Goal: Information Seeking & Learning: Learn about a topic

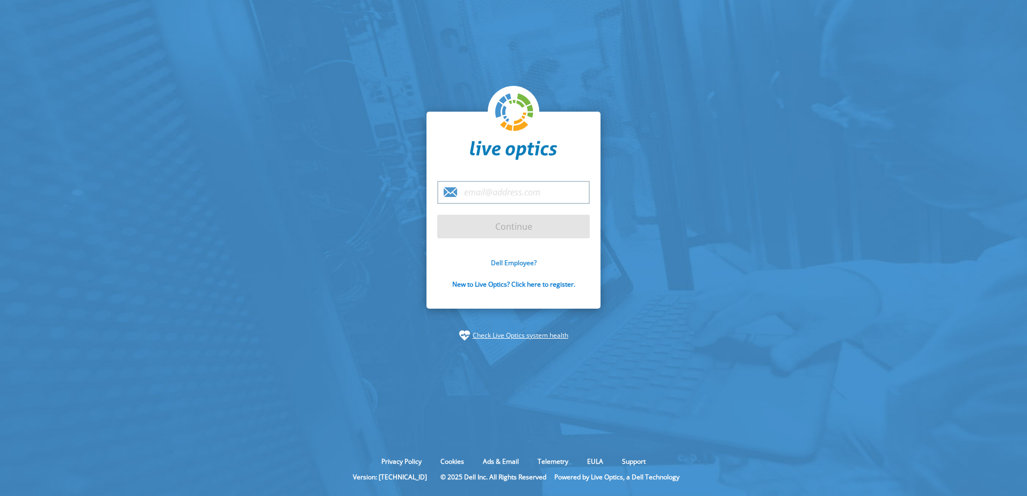
click at [496, 260] on link "Dell Employee?" at bounding box center [514, 262] width 46 height 9
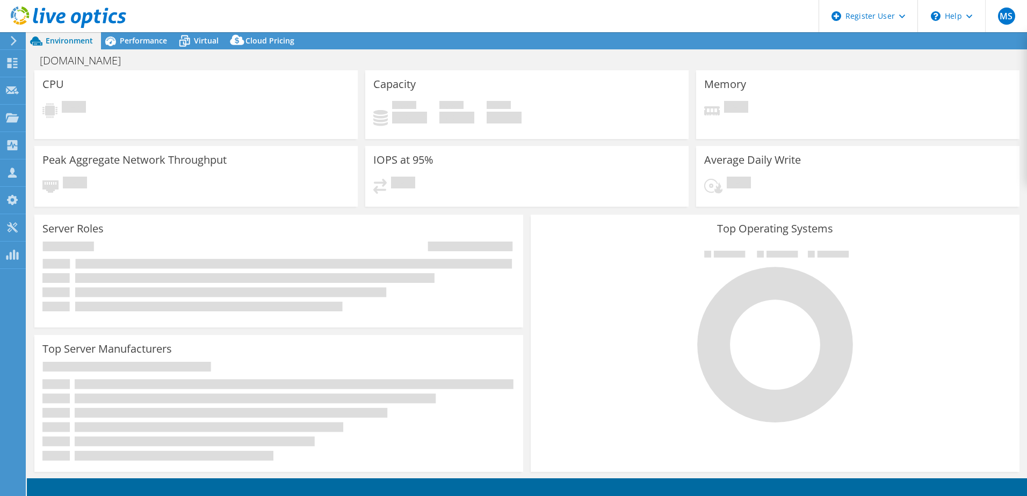
select select "USD"
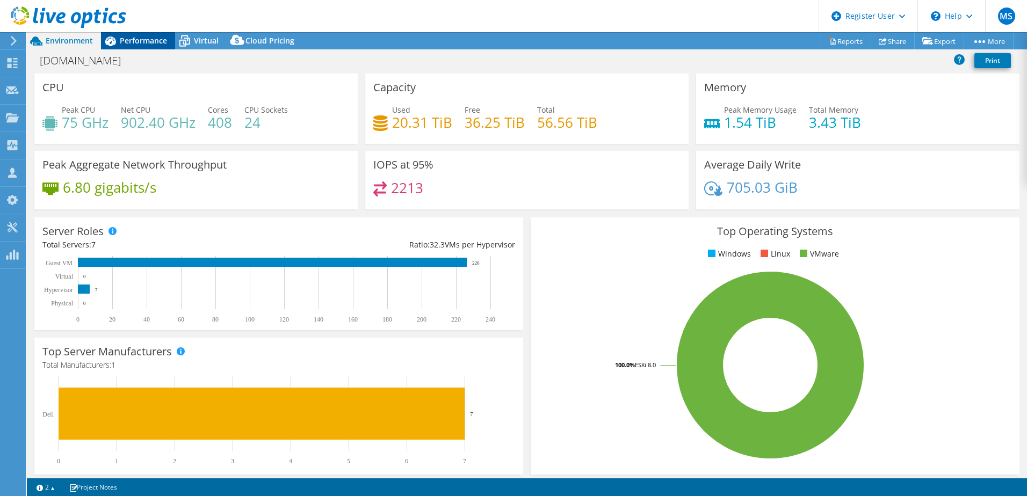
click at [160, 41] on span "Performance" at bounding box center [143, 40] width 47 height 10
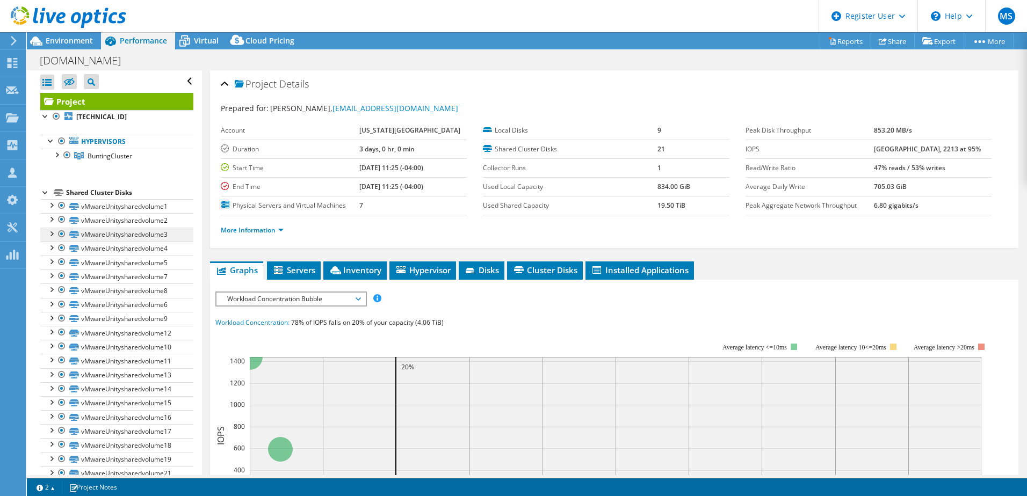
scroll to position [32, 0]
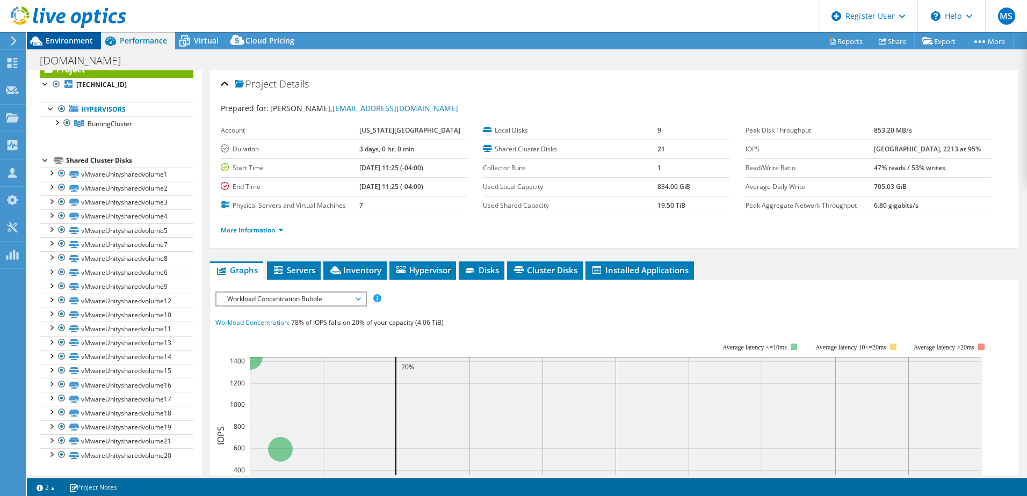
click at [56, 39] on span "Environment" at bounding box center [69, 40] width 47 height 10
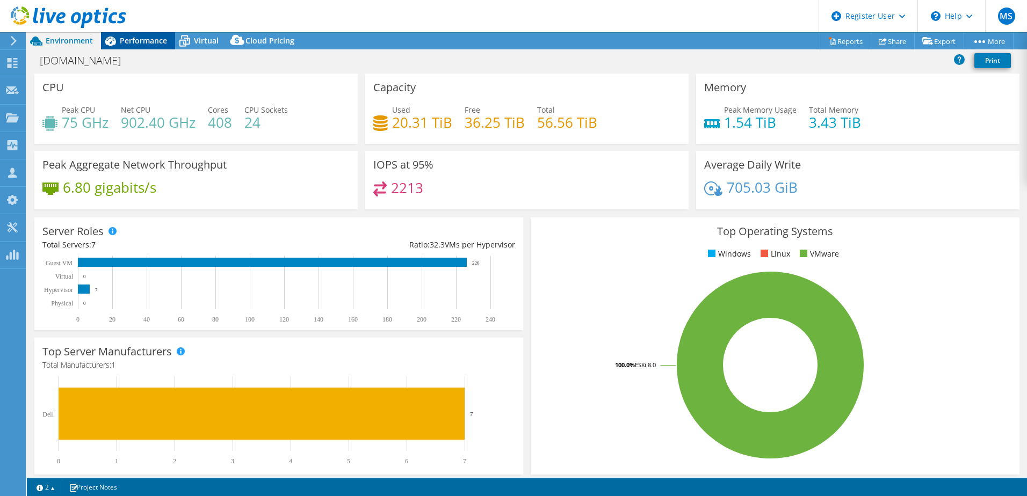
click at [150, 46] on div "Performance" at bounding box center [138, 40] width 74 height 17
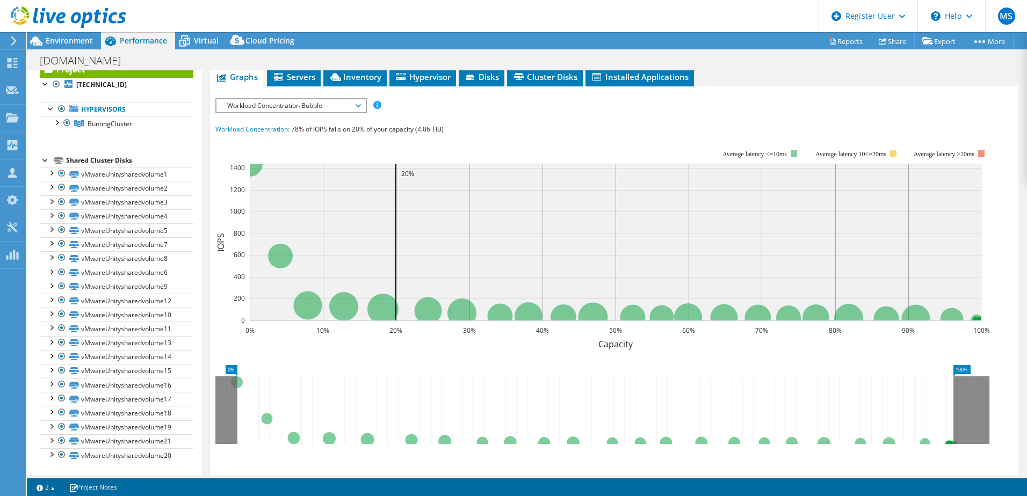
scroll to position [194, 0]
click at [258, 112] on span "Workload Concentration Bubble" at bounding box center [291, 105] width 138 height 13
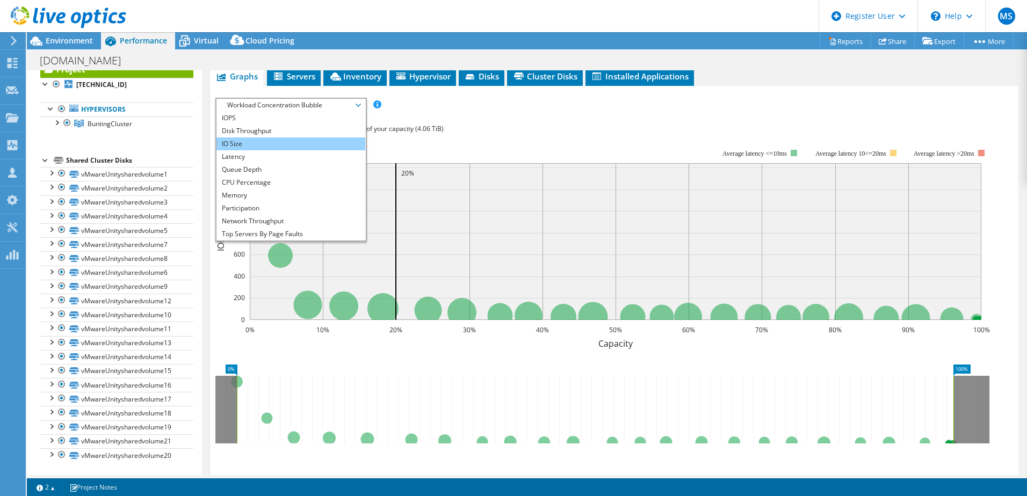
click at [248, 150] on li "IO Size" at bounding box center [291, 144] width 149 height 13
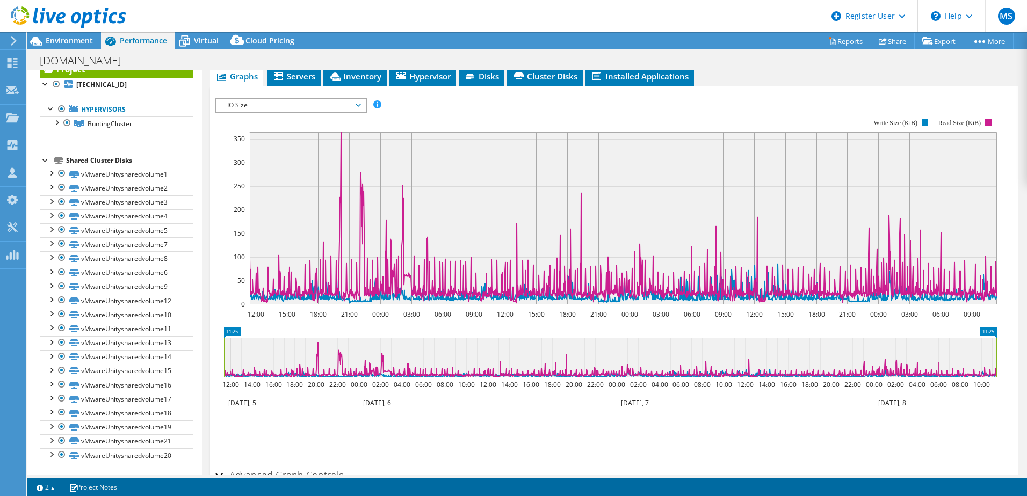
click at [250, 112] on span "IO Size" at bounding box center [291, 105] width 138 height 13
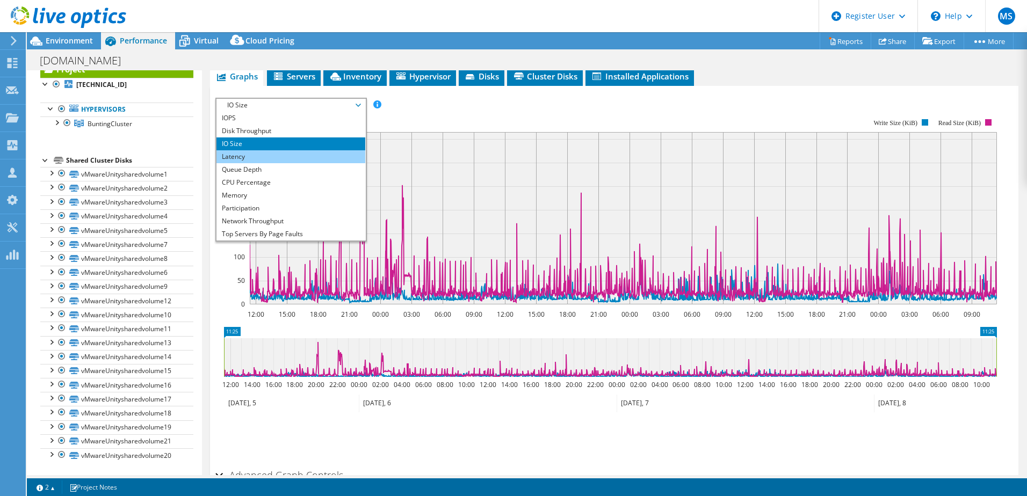
click at [257, 163] on li "Latency" at bounding box center [291, 156] width 149 height 13
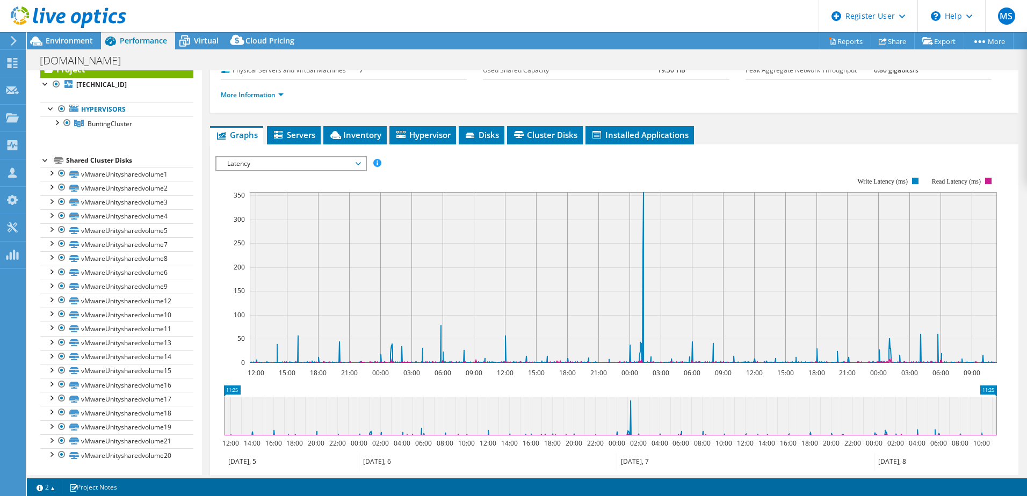
scroll to position [124, 0]
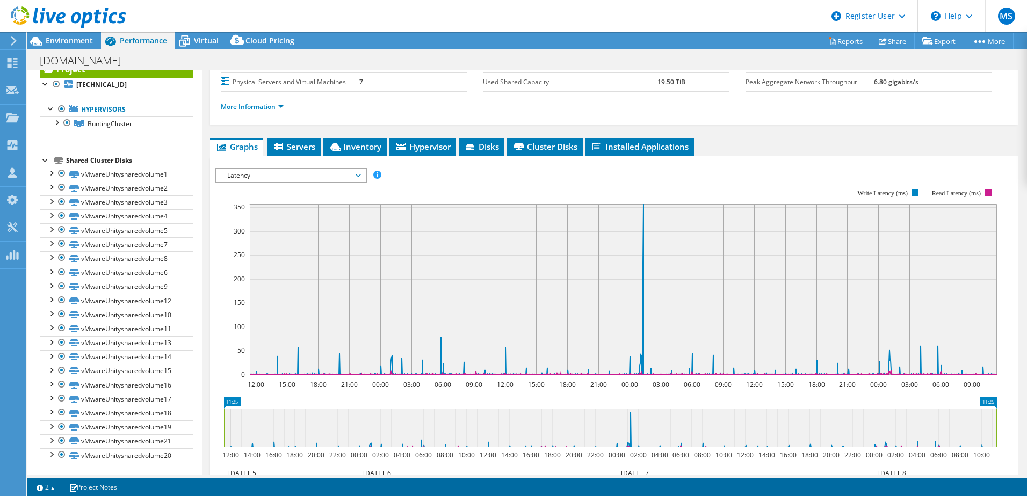
click at [318, 182] on span "Latency" at bounding box center [291, 175] width 138 height 13
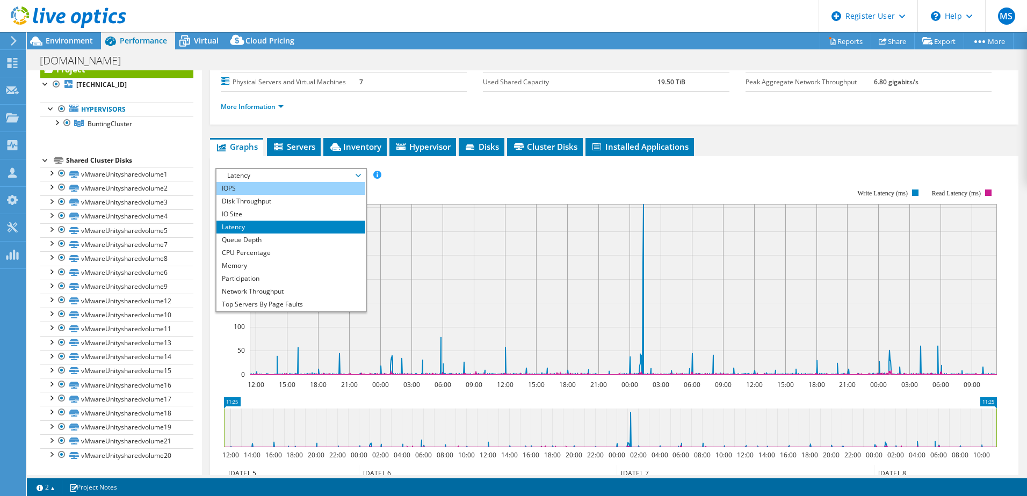
click at [265, 195] on li "IOPS" at bounding box center [291, 188] width 149 height 13
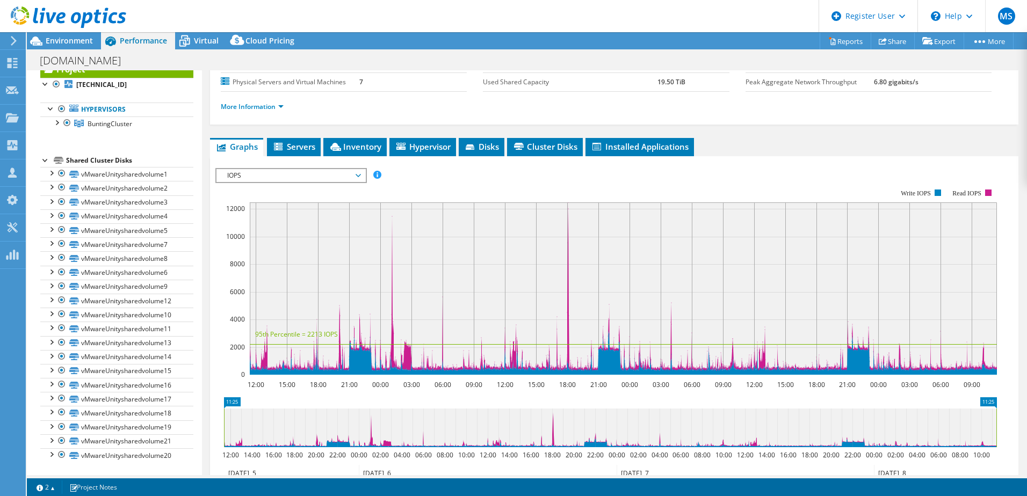
click at [260, 182] on span "IOPS" at bounding box center [291, 175] width 138 height 13
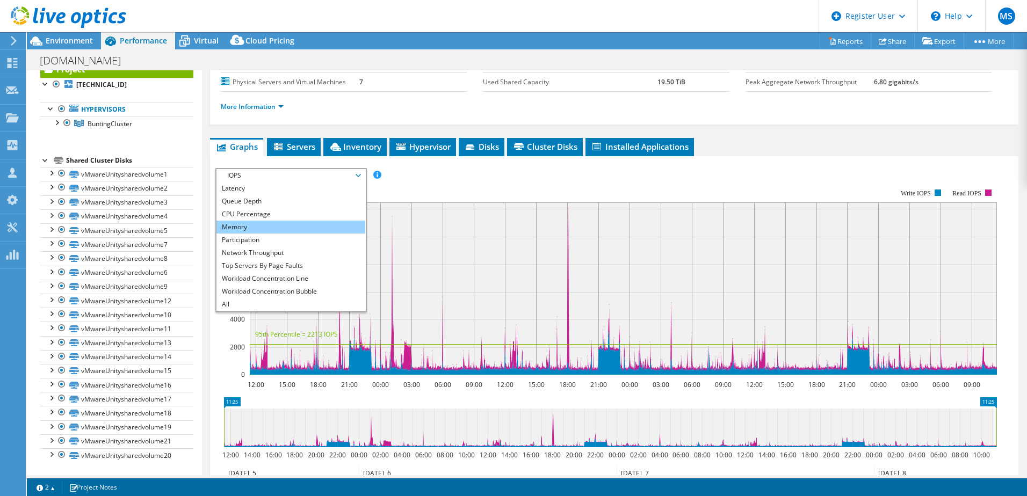
scroll to position [0, 0]
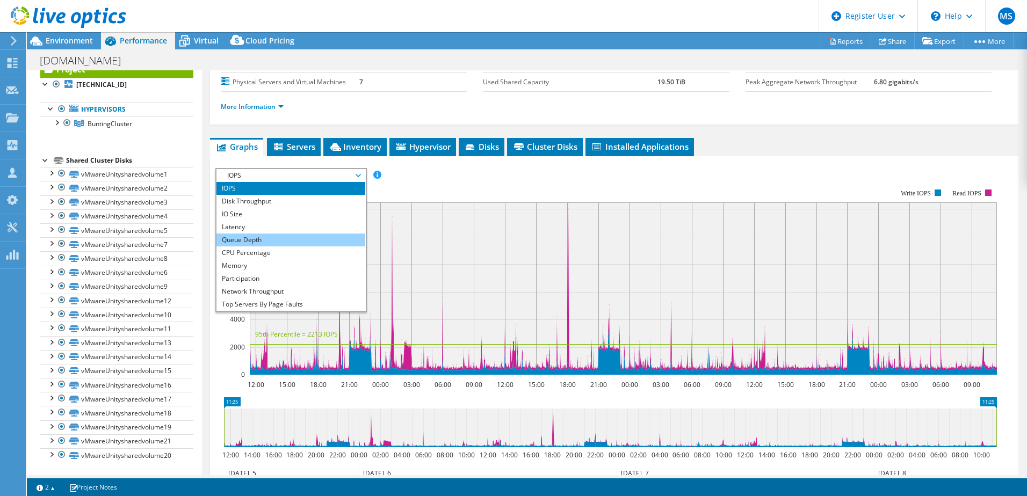
click at [277, 247] on li "Queue Depth" at bounding box center [291, 240] width 149 height 13
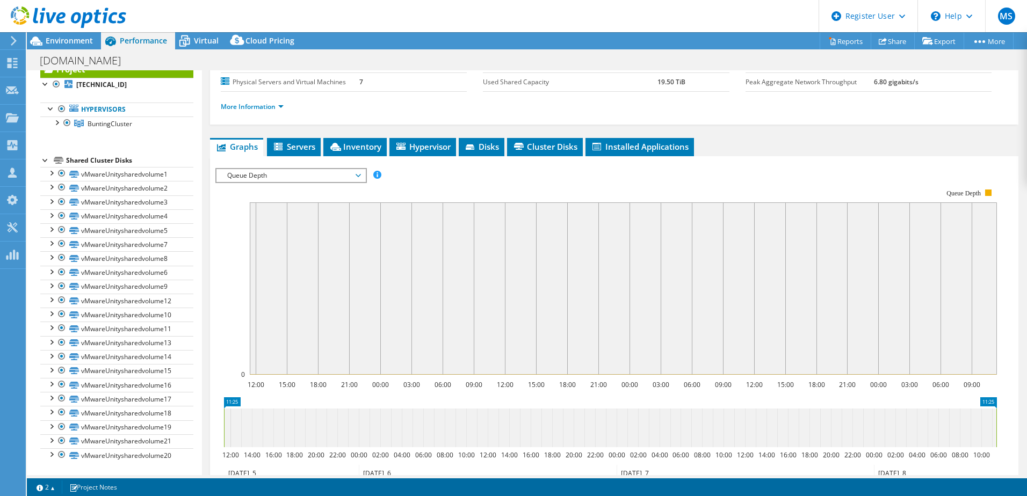
click at [253, 182] on span "Queue Depth" at bounding box center [291, 175] width 138 height 13
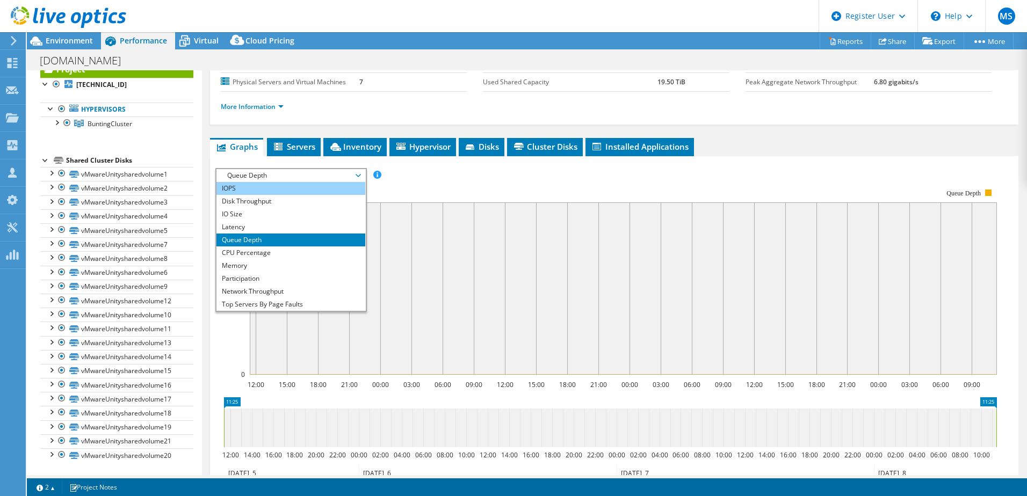
click at [250, 195] on li "IOPS" at bounding box center [291, 188] width 149 height 13
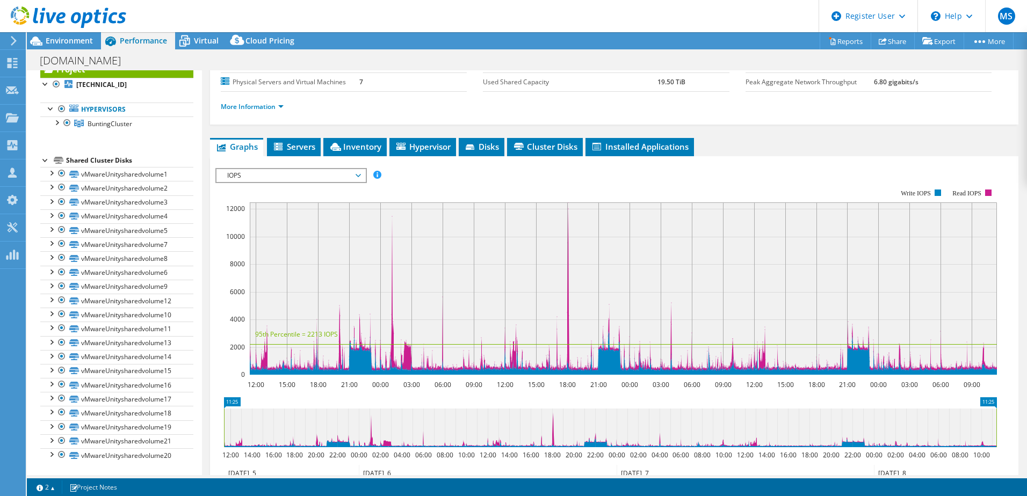
click at [237, 182] on span "IOPS" at bounding box center [291, 175] width 138 height 13
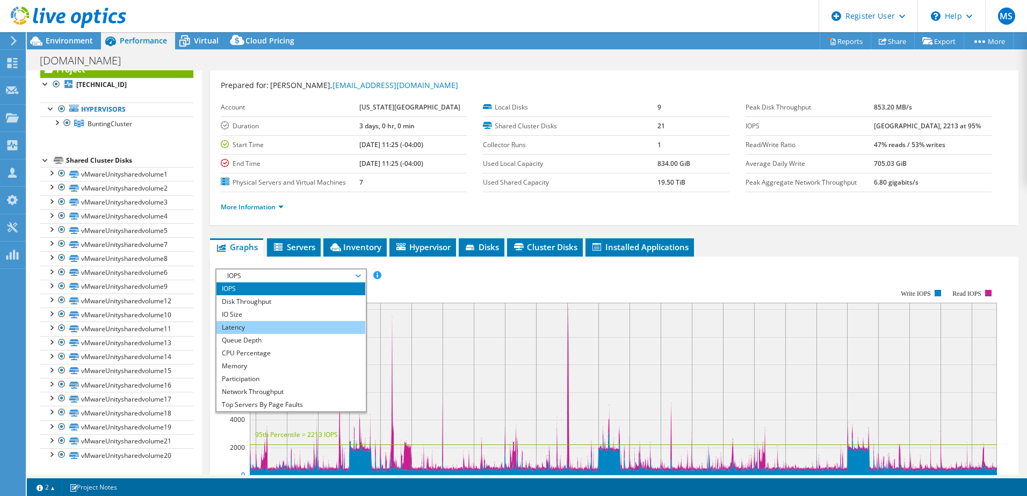
scroll to position [19, 0]
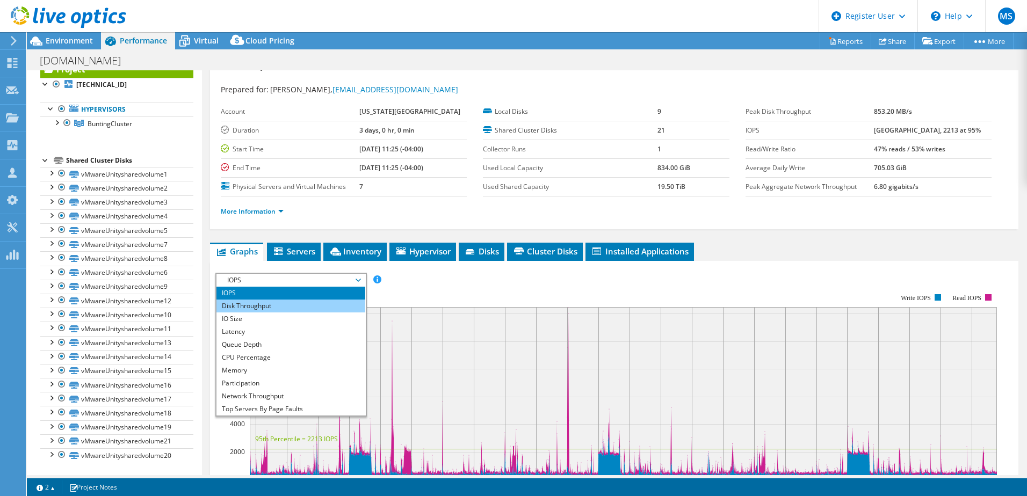
click at [253, 313] on li "Disk Throughput" at bounding box center [291, 306] width 149 height 13
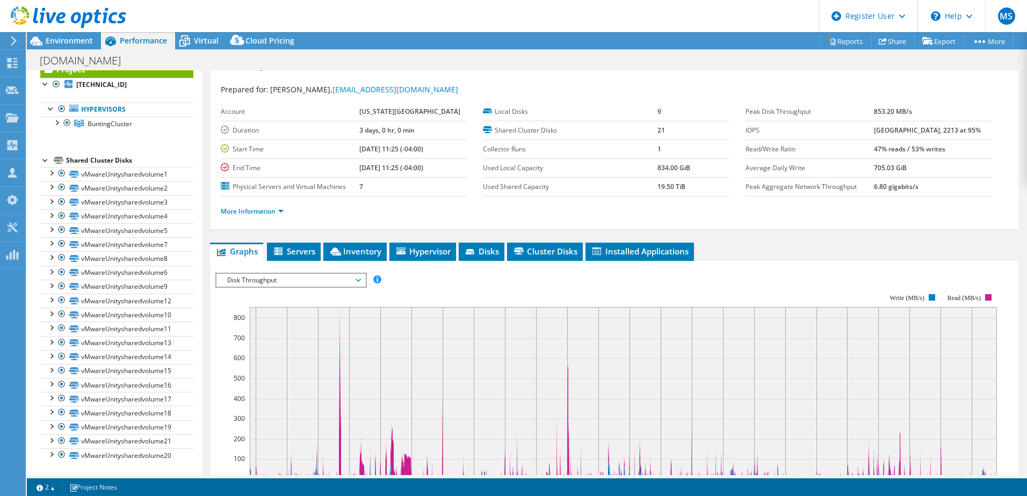
click at [237, 287] on span "Disk Throughput" at bounding box center [291, 280] width 138 height 13
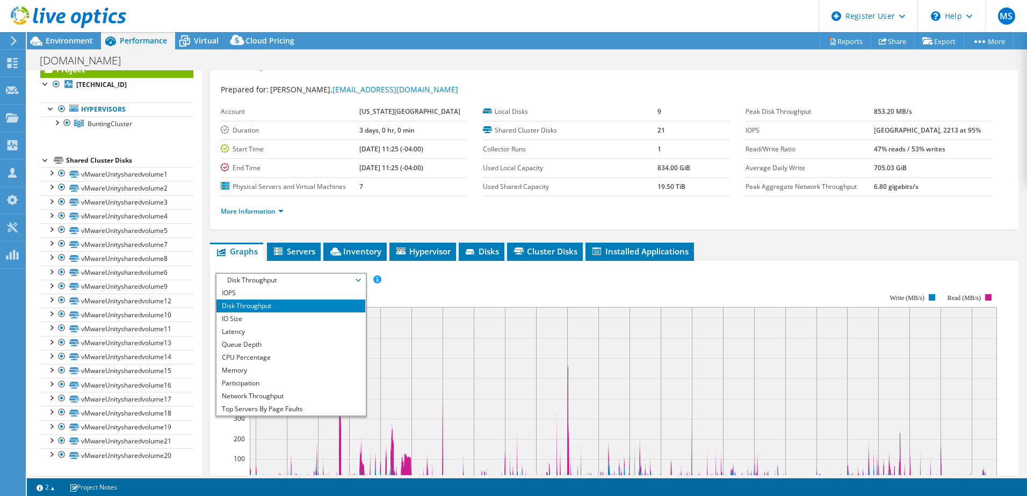
click at [403, 300] on icon "12:00 15:00 18:00 21:00 00:00 03:00 06:00 09:00 12:00 15:00 18:00 21:00 00:00 0…" at bounding box center [610, 386] width 790 height 215
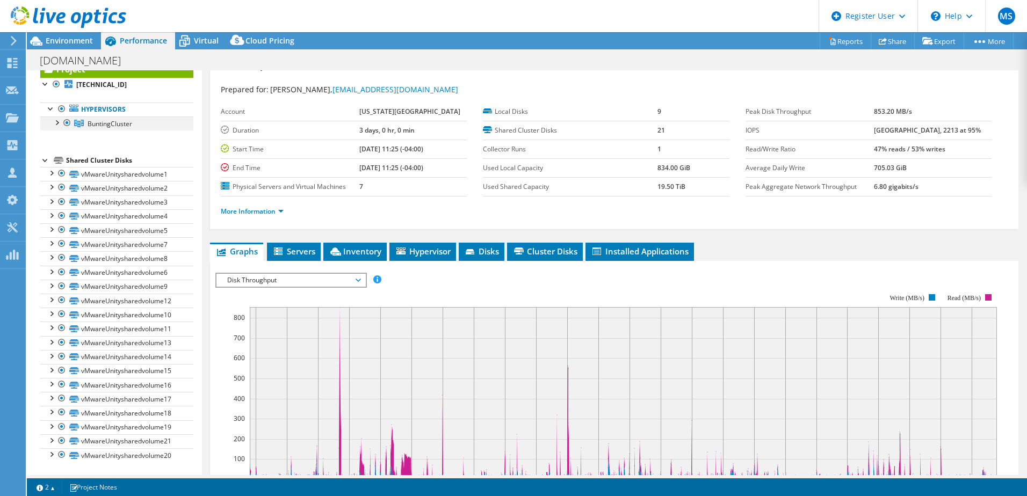
click at [61, 125] on div at bounding box center [56, 122] width 11 height 11
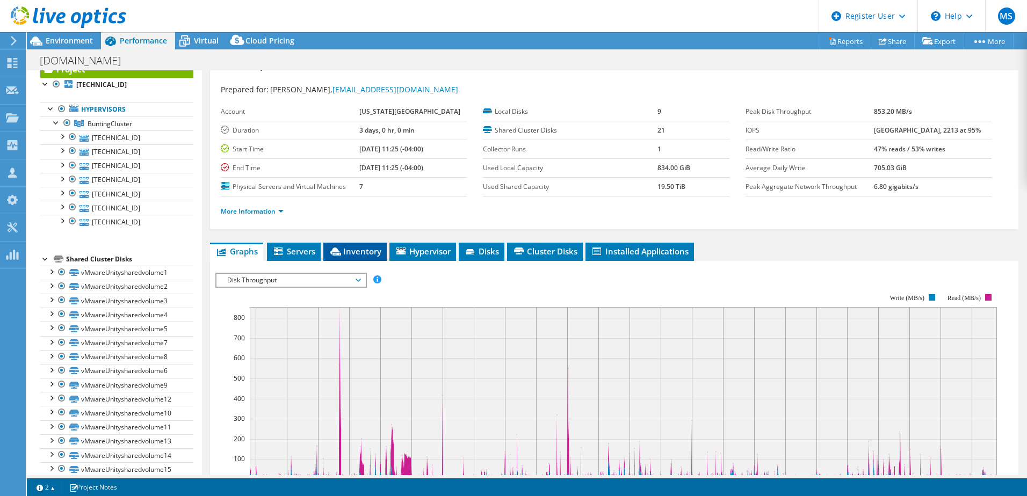
click at [365, 257] on span "Inventory" at bounding box center [355, 251] width 53 height 11
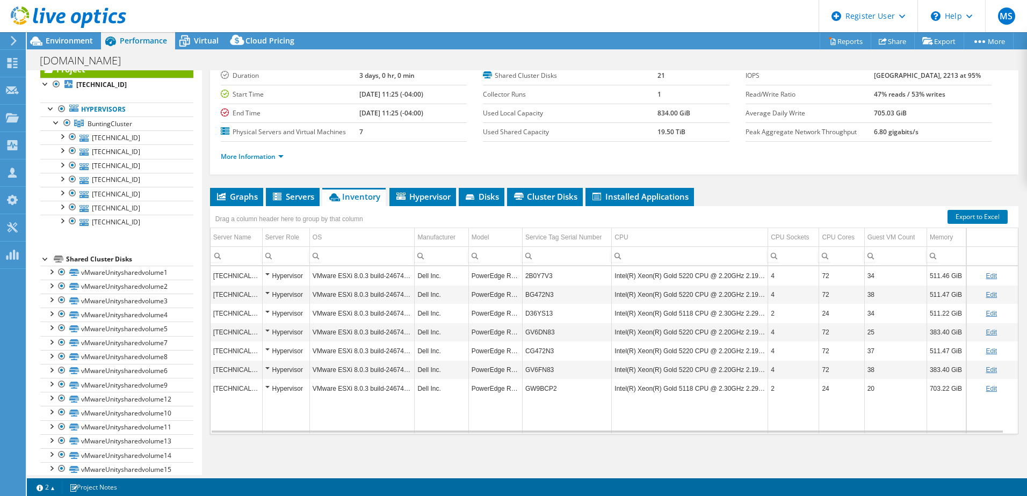
scroll to position [95, 0]
drag, startPoint x: 553, startPoint y: 389, endPoint x: 522, endPoint y: 391, distance: 31.8
click at [522, 391] on td "GW9BCP2" at bounding box center [566, 388] width 89 height 19
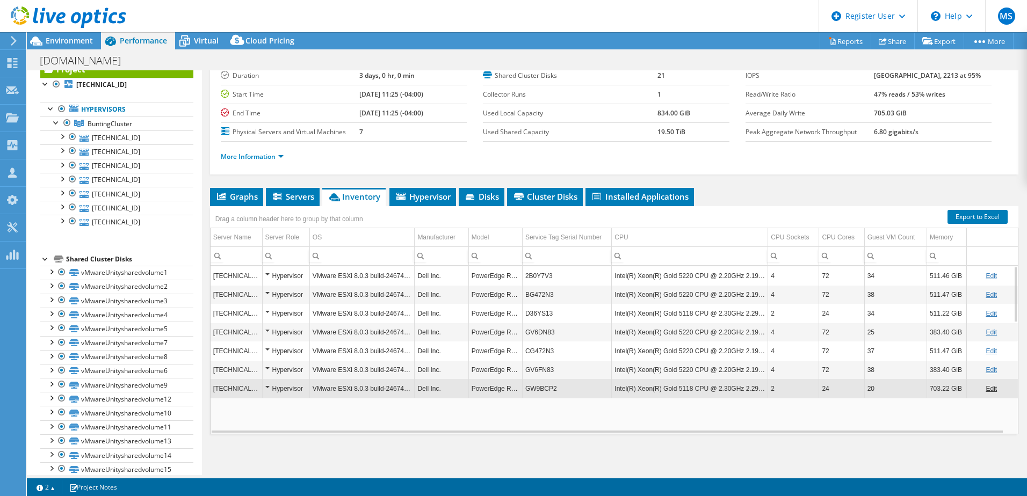
copy td "GW9BCP2"
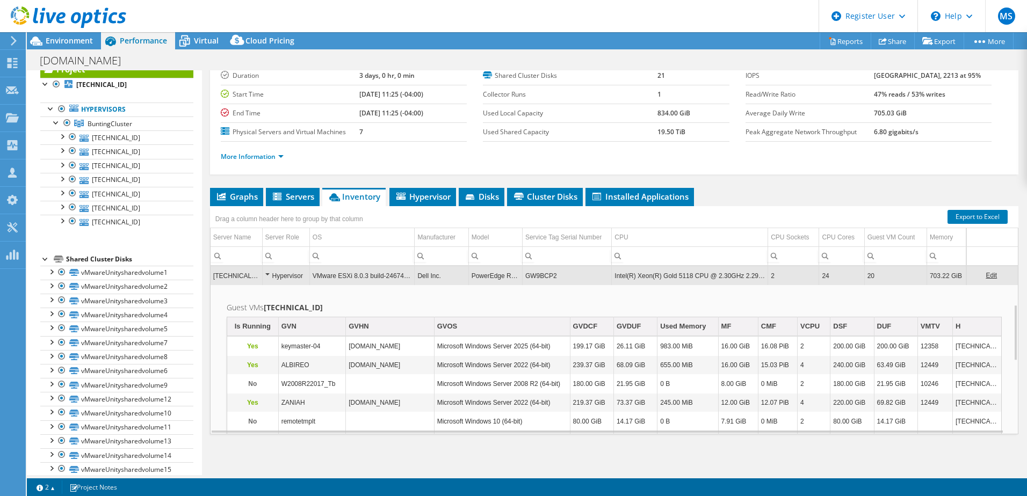
scroll to position [113, 0]
click at [475, 193] on span "Disks" at bounding box center [481, 196] width 35 height 11
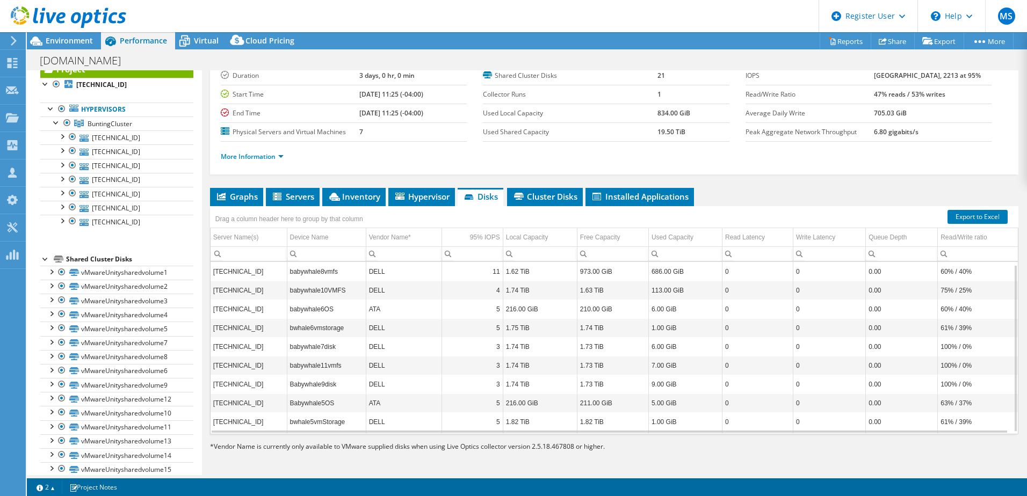
scroll to position [4, 0]
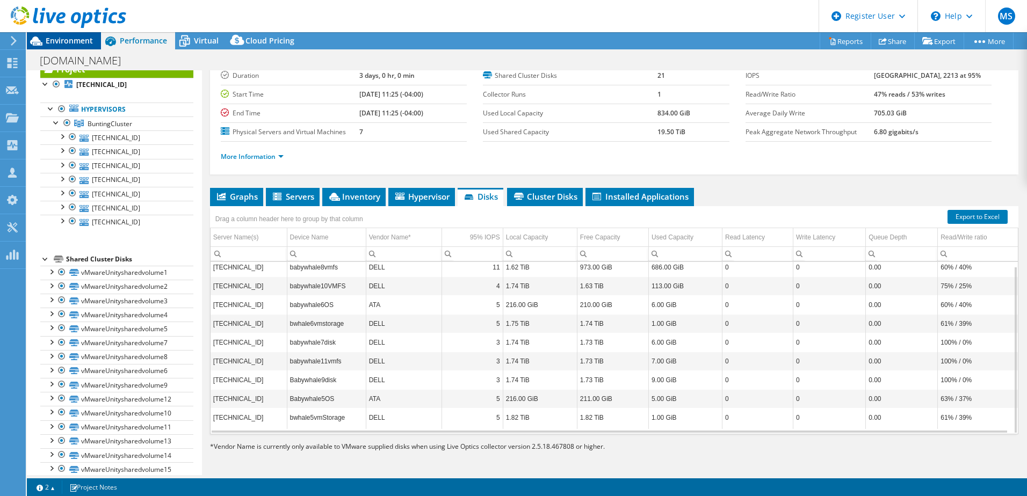
click at [85, 39] on span "Environment" at bounding box center [69, 40] width 47 height 10
